Goal: Information Seeking & Learning: Learn about a topic

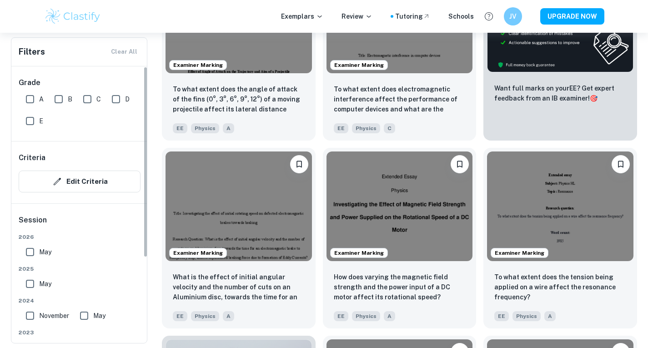
scroll to position [364, 0]
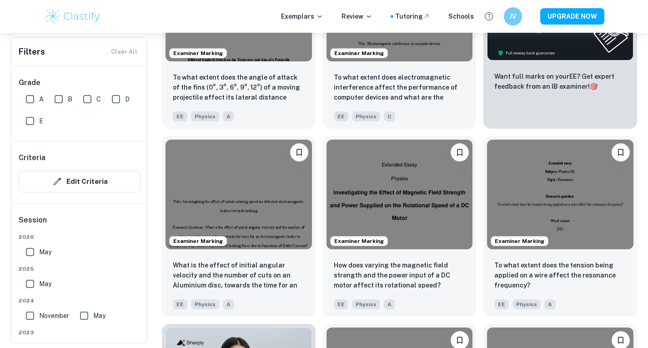
drag, startPoint x: 33, startPoint y: 101, endPoint x: 42, endPoint y: 112, distance: 14.2
click at [33, 101] on input "A" at bounding box center [30, 99] width 18 height 18
checkbox input "true"
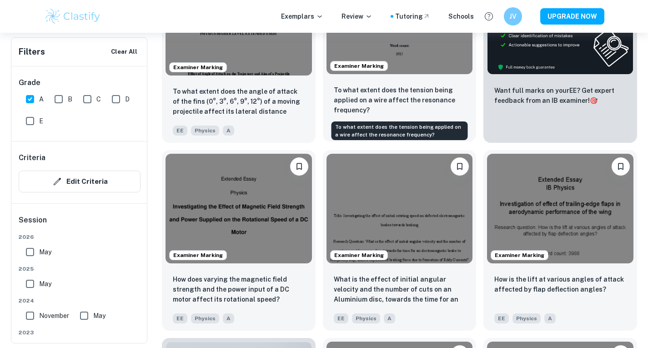
scroll to position [385, 0]
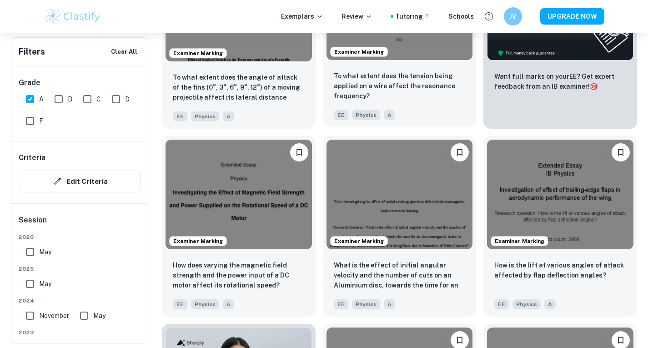
click at [418, 66] on div "To what extent does the tension being applied on a wire affect the resonance fr…" at bounding box center [400, 96] width 154 height 64
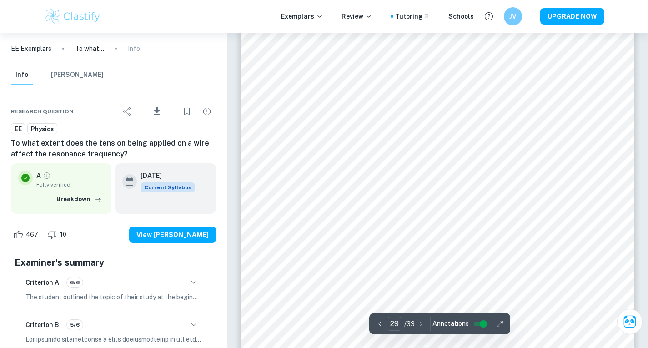
scroll to position [14904, 0]
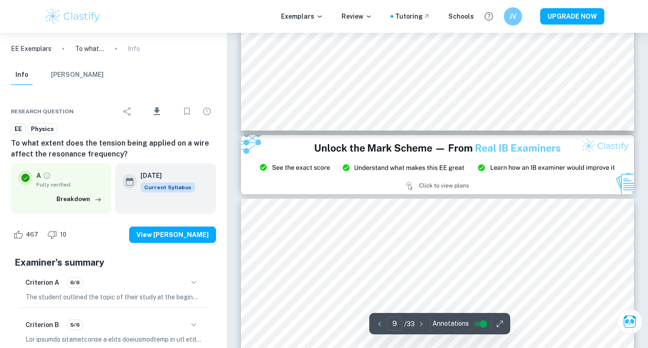
type input "8"
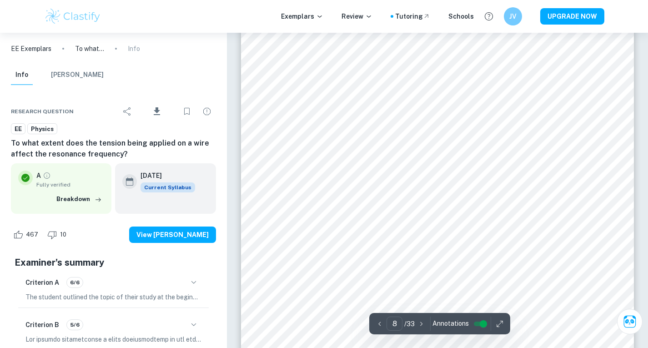
scroll to position [3698, 0]
